Goal: Find specific page/section: Find specific page/section

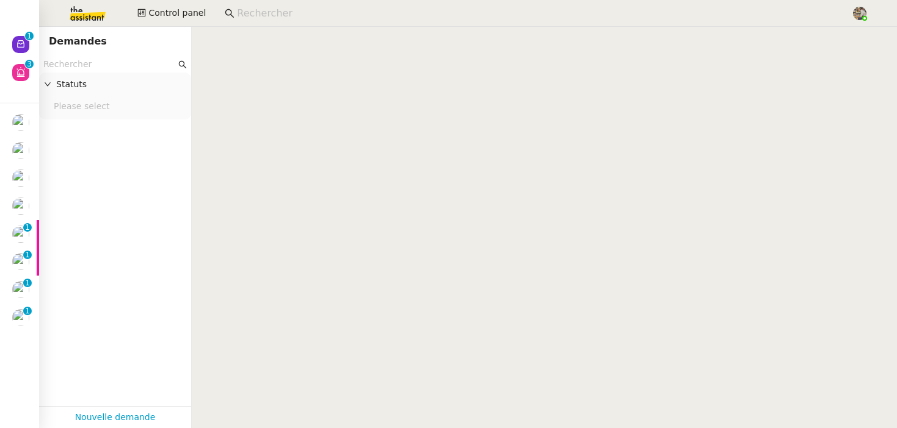
click at [261, 15] on input at bounding box center [538, 13] width 602 height 16
paste input "[PERSON_NAME]"
type input "[PERSON_NAME]"
paste input "[PERSON_NAME]"
type input "[PERSON_NAME]"
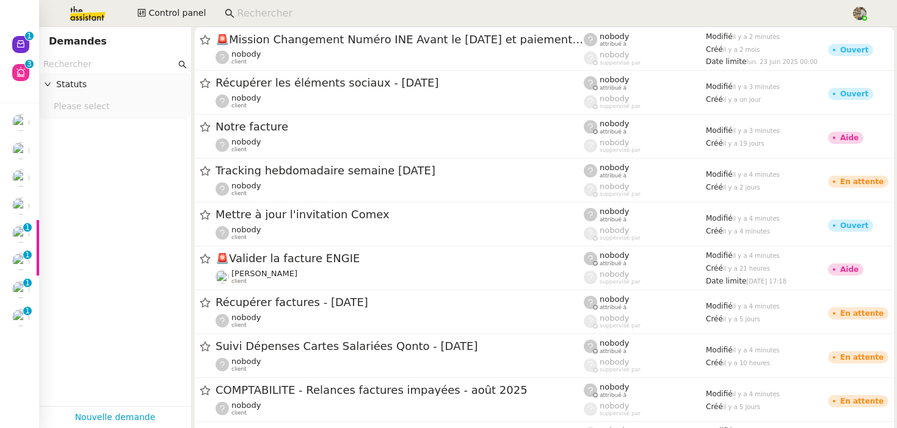
click at [280, 17] on input at bounding box center [538, 13] width 602 height 16
paste input "[PERSON_NAME]"
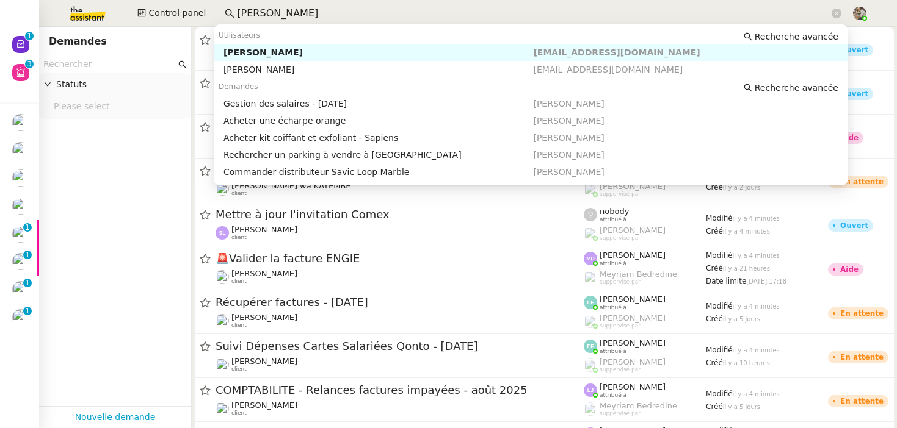
click at [274, 56] on div "[PERSON_NAME]" at bounding box center [378, 52] width 310 height 11
type input "[PERSON_NAME]"
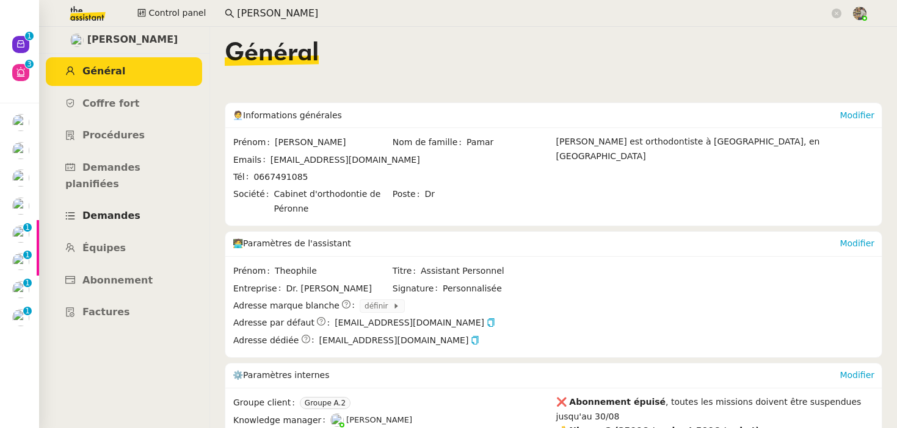
click at [105, 210] on span "Demandes" at bounding box center [111, 216] width 58 height 12
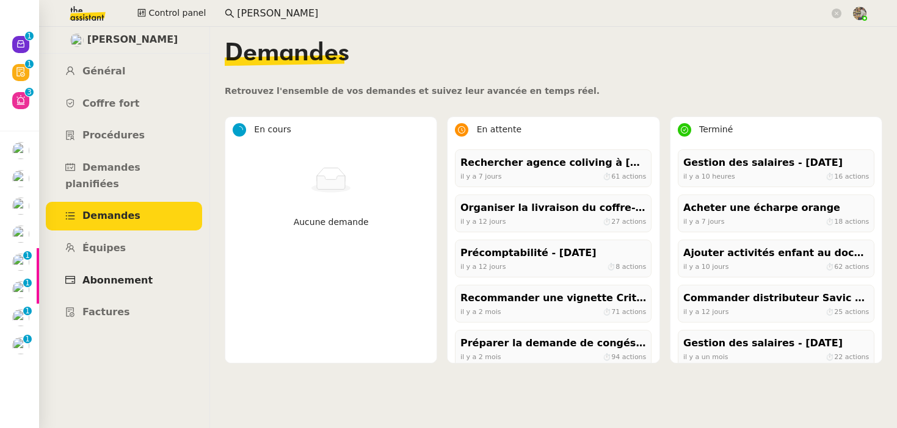
click at [82, 275] on span "Abonnement" at bounding box center [117, 281] width 70 height 12
